Goal: Transaction & Acquisition: Purchase product/service

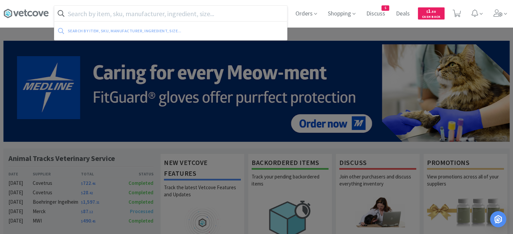
click at [249, 14] on input "text" at bounding box center [170, 14] width 233 height 16
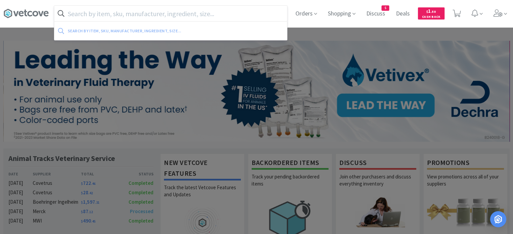
click at [237, 12] on input "text" at bounding box center [170, 14] width 233 height 16
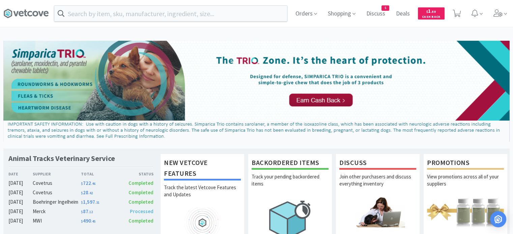
click at [259, 4] on div "Orders Shopping Discuss Discuss 5 Deals Deals $ 1 . 50 Cash Back" at bounding box center [256, 13] width 506 height 27
click at [255, 16] on input "text" at bounding box center [170, 14] width 233 height 16
click at [299, 11] on span "Orders" at bounding box center [306, 13] width 27 height 27
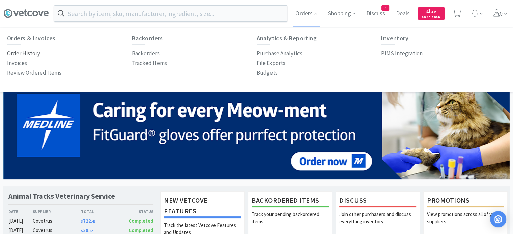
click at [33, 56] on p "Order History" at bounding box center [23, 53] width 33 height 9
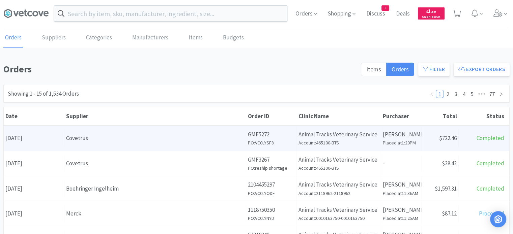
click at [179, 138] on div "Covetrus" at bounding box center [155, 138] width 178 height 9
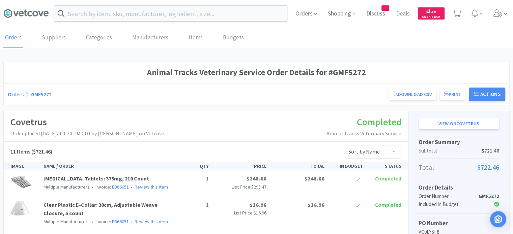
click at [18, 95] on link "Orders" at bounding box center [16, 94] width 16 height 7
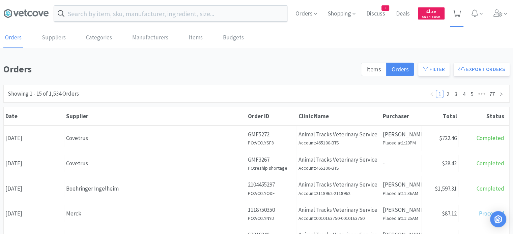
click at [453, 14] on icon at bounding box center [456, 13] width 8 height 7
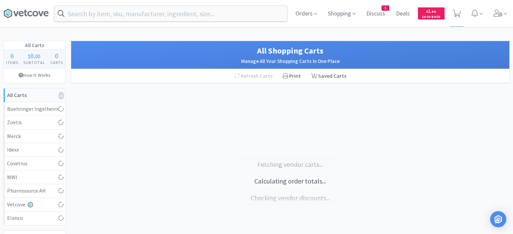
select select "1"
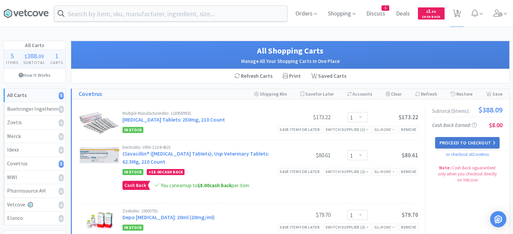
click at [454, 146] on button "Proceed to Checkout" at bounding box center [467, 142] width 64 height 11
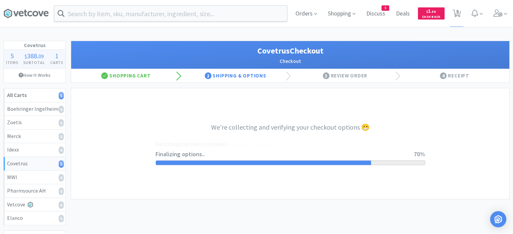
select select "ACCOUNT"
select select "cvt-standard-net"
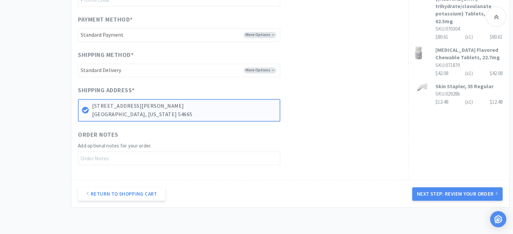
scroll to position [299, 0]
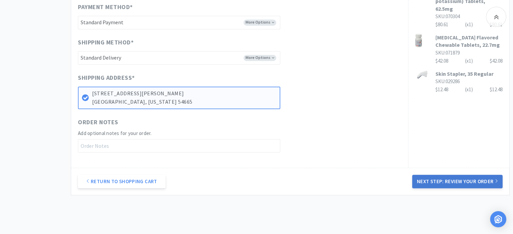
click at [469, 183] on button "Next Step: Review Your Order" at bounding box center [457, 181] width 90 height 13
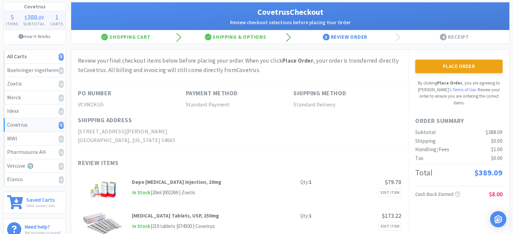
scroll to position [49, 0]
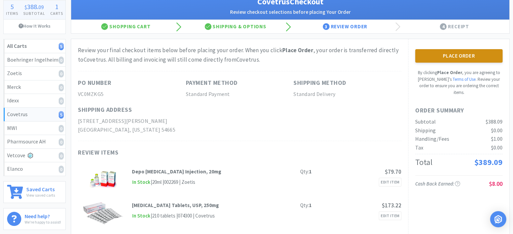
click at [453, 56] on button "Place Order" at bounding box center [458, 55] width 87 height 13
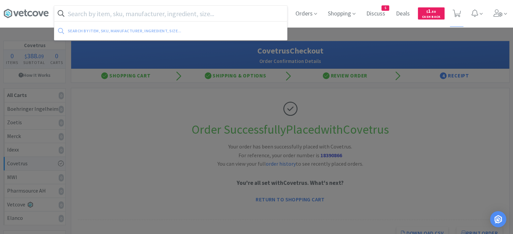
click at [201, 14] on input "text" at bounding box center [170, 14] width 233 height 16
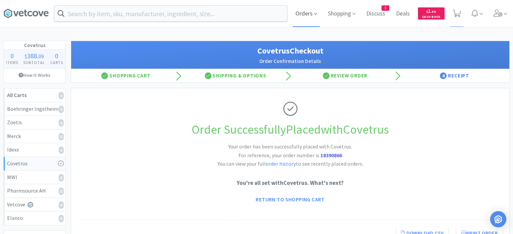
click at [302, 15] on span "Orders" at bounding box center [306, 13] width 27 height 27
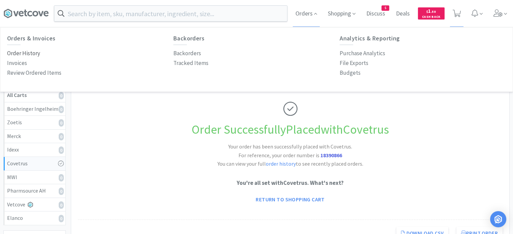
click at [34, 55] on p "Order History" at bounding box center [23, 53] width 33 height 9
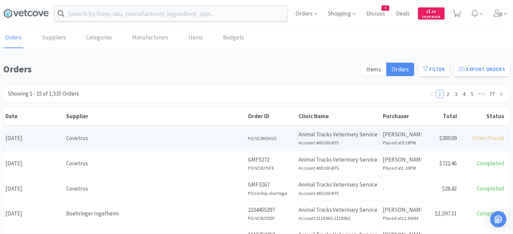
click at [219, 142] on div "Covetrus" at bounding box center [155, 138] width 178 height 9
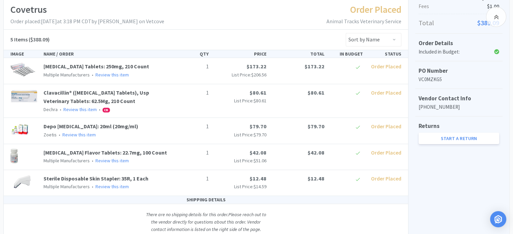
scroll to position [167, 0]
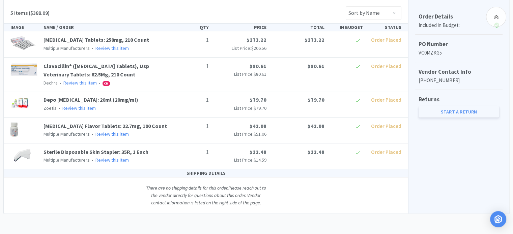
click at [442, 106] on link "Start a Return" at bounding box center [458, 111] width 81 height 11
